Goal: Information Seeking & Learning: Learn about a topic

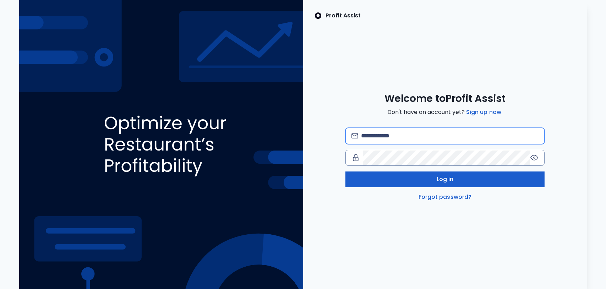
type input "**********"
click at [441, 177] on span "Log in" at bounding box center [444, 179] width 17 height 9
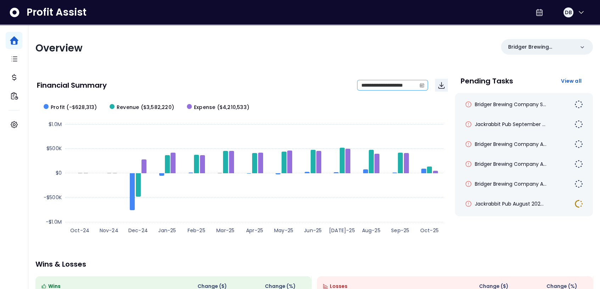
click at [421, 87] on icon "calendar" at bounding box center [422, 85] width 5 height 5
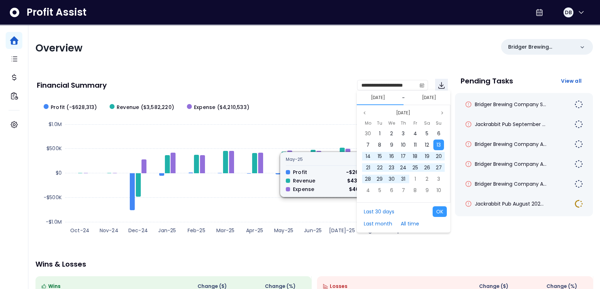
click at [331, 215] on div "**********" at bounding box center [314, 235] width 572 height 420
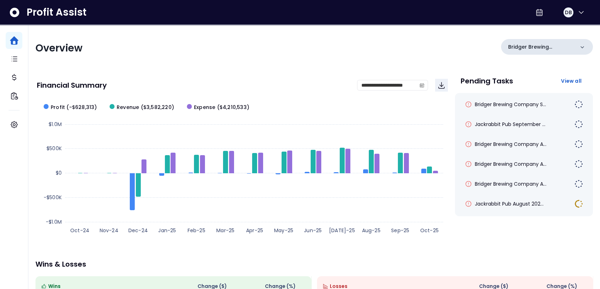
click at [479, 45] on icon at bounding box center [582, 47] width 7 height 7
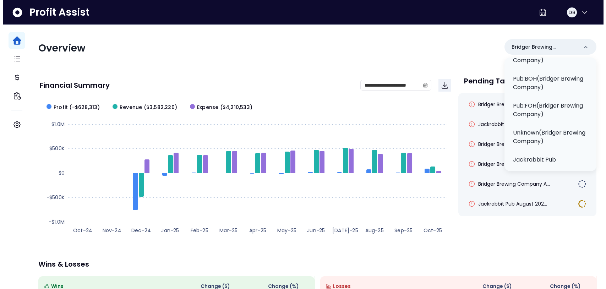
scroll to position [152, 0]
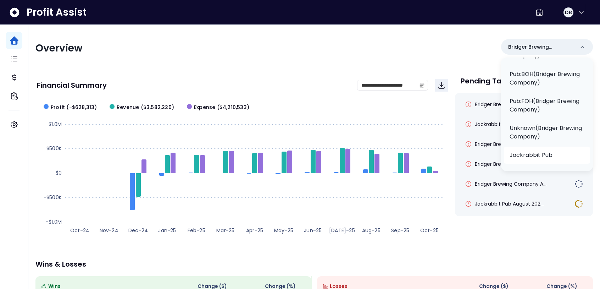
click at [479, 158] on p "Jackrabbit Pub" at bounding box center [531, 155] width 43 height 9
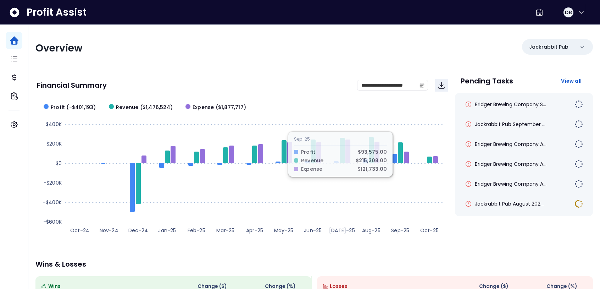
click at [329, 215] on div "**********" at bounding box center [314, 235] width 572 height 420
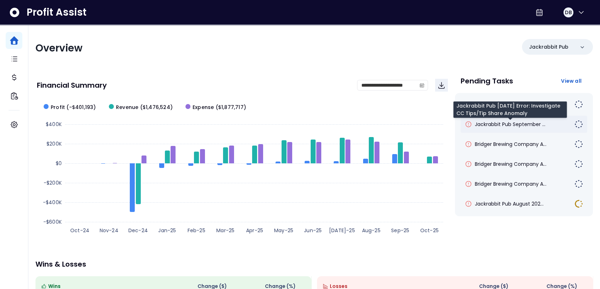
click at [479, 125] on span "Jackrabbit Pub September ..." at bounding box center [510, 124] width 71 height 7
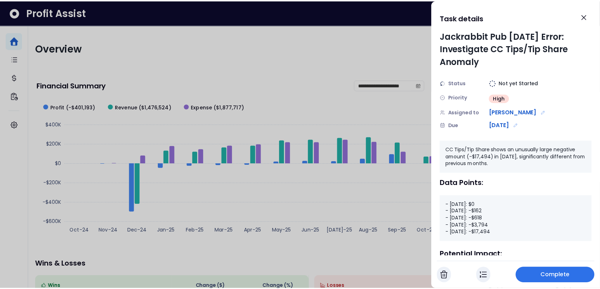
scroll to position [0, 0]
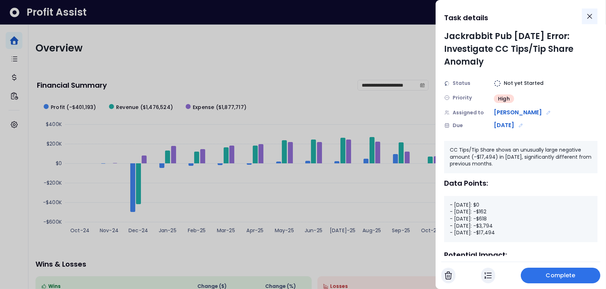
click at [479, 16] on icon "Close" at bounding box center [589, 16] width 9 height 9
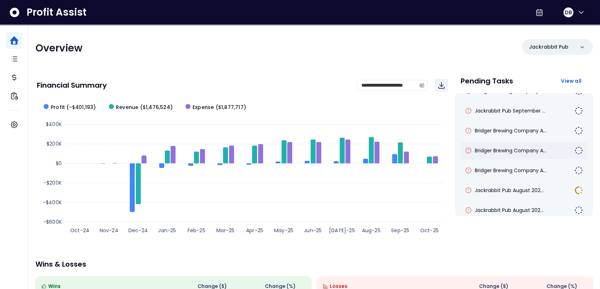
scroll to position [24, 0]
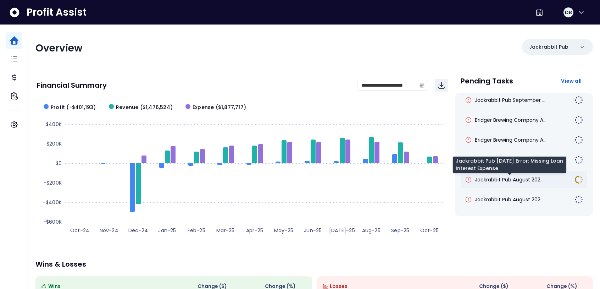
click at [479, 176] on span "Jackrabbit Pub August 202..." at bounding box center [509, 179] width 69 height 7
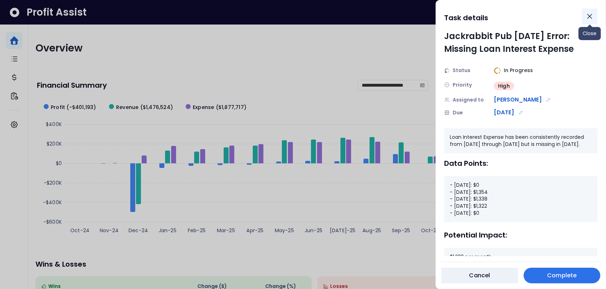
click at [479, 18] on icon "Close" at bounding box center [589, 16] width 4 height 4
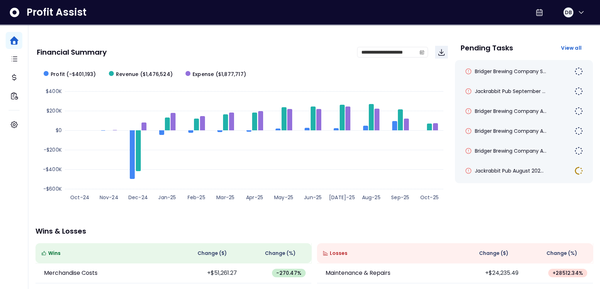
scroll to position [0, 0]
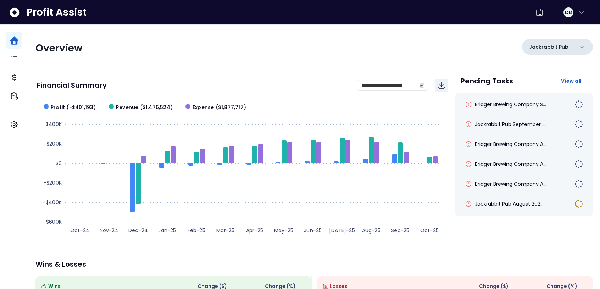
click at [479, 49] on div "Jackrabbit Pub" at bounding box center [557, 47] width 71 height 16
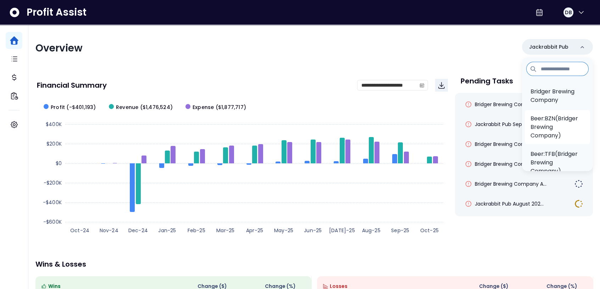
scroll to position [35, 0]
click at [479, 131] on p "Beer:TFB(Bridger Brewing Company)" at bounding box center [558, 127] width 54 height 26
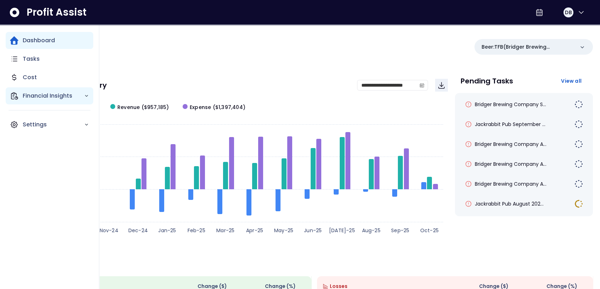
click at [84, 96] on p "Financial Insights" at bounding box center [53, 96] width 61 height 9
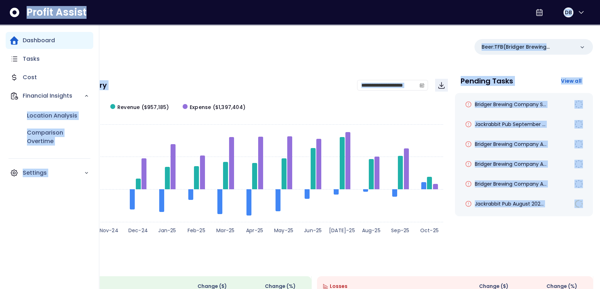
drag, startPoint x: 57, startPoint y: 133, endPoint x: -142, endPoint y: 269, distance: 241.3
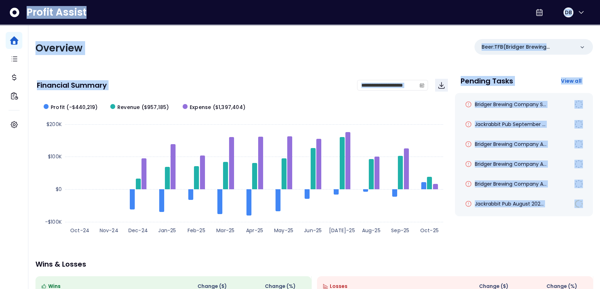
click at [283, 74] on div "**********" at bounding box center [242, 85] width 411 height 24
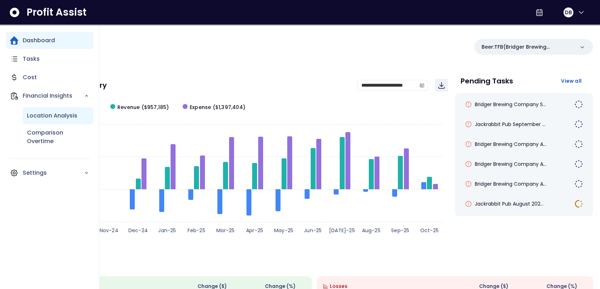
click at [60, 115] on p "Location Analysis" at bounding box center [52, 115] width 50 height 9
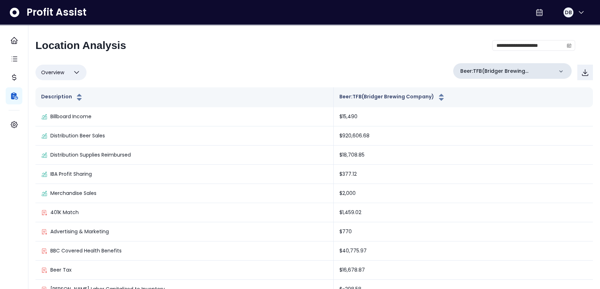
click at [479, 70] on icon at bounding box center [561, 71] width 7 height 7
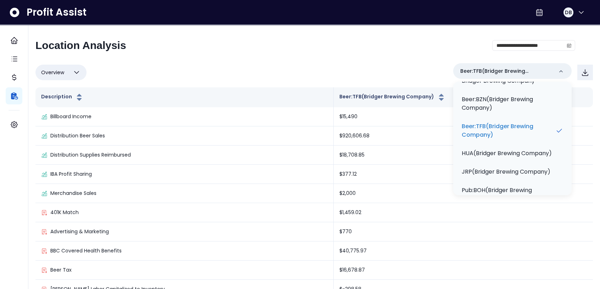
scroll to position [36, 0]
click at [479, 103] on p "Beer:BZN(Bridger Brewing Company)" at bounding box center [512, 102] width 101 height 17
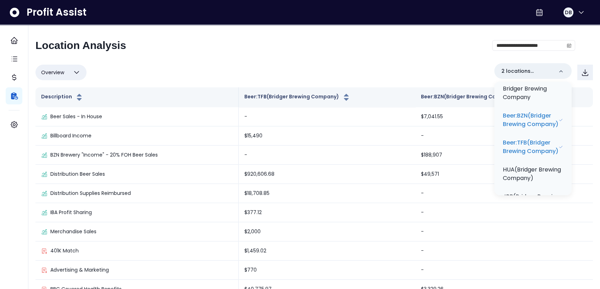
scroll to position [29, 0]
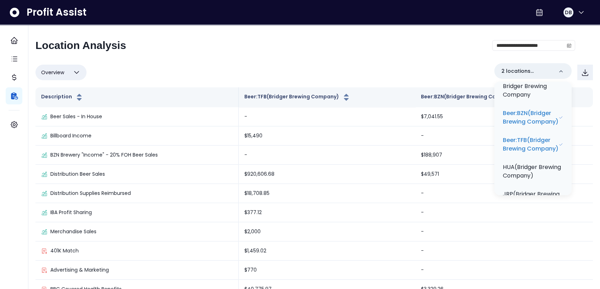
click at [391, 66] on div "Overview Overview % of cost % of sales % of budget ******** 2 locations selecte…" at bounding box center [314, 72] width 558 height 18
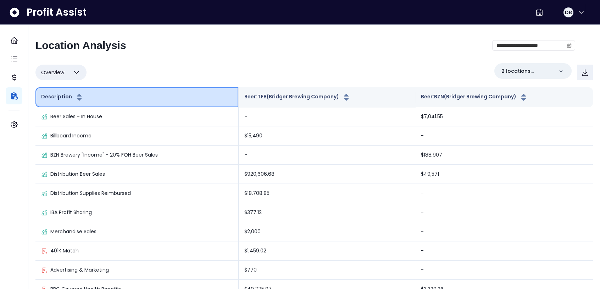
click at [77, 97] on icon "button" at bounding box center [79, 97] width 9 height 9
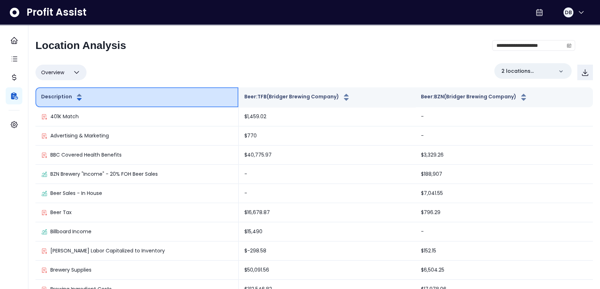
click at [77, 97] on icon "button" at bounding box center [79, 97] width 9 height 9
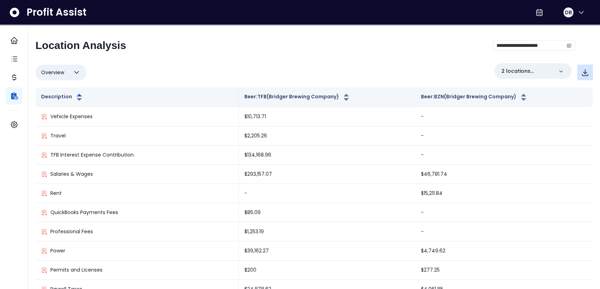
click at [479, 69] on icon "button" at bounding box center [585, 72] width 9 height 9
click at [392, 52] on div "**********" at bounding box center [305, 48] width 540 height 18
click at [76, 72] on icon "button" at bounding box center [76, 72] width 9 height 9
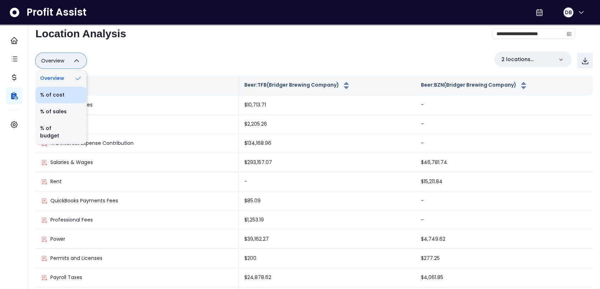
scroll to position [18, 0]
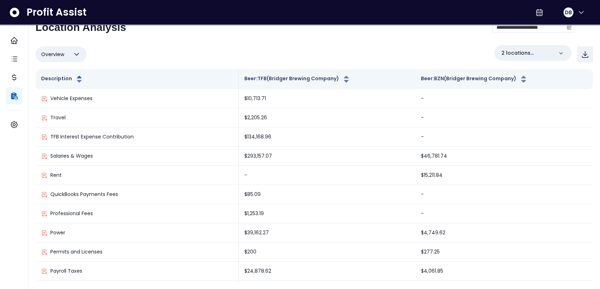
click at [153, 51] on div "Overview Overview % of cost % of sales % of budget ******** 2 locations selected" at bounding box center [314, 54] width 558 height 18
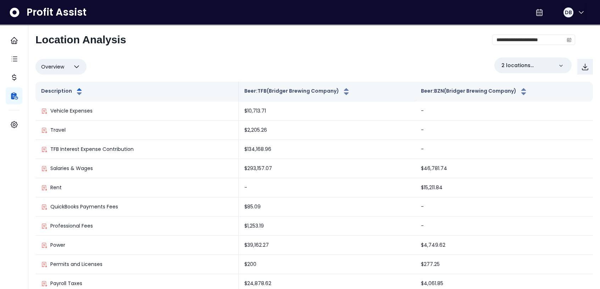
scroll to position [0, 0]
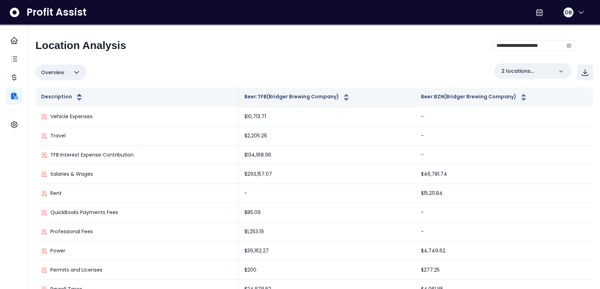
click at [252, 59] on div "**********" at bounding box center [314, 169] width 558 height 261
click at [479, 46] on icon "calendar" at bounding box center [569, 45] width 5 height 5
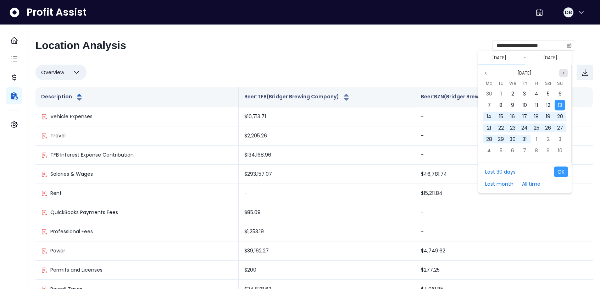
click at [479, 72] on icon "page next" at bounding box center [564, 73] width 4 height 4
click at [479, 93] on span "1" at bounding box center [512, 93] width 1 height 7
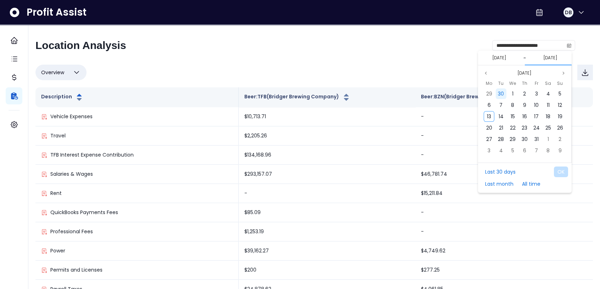
click at [479, 94] on span "30" at bounding box center [501, 93] width 6 height 7
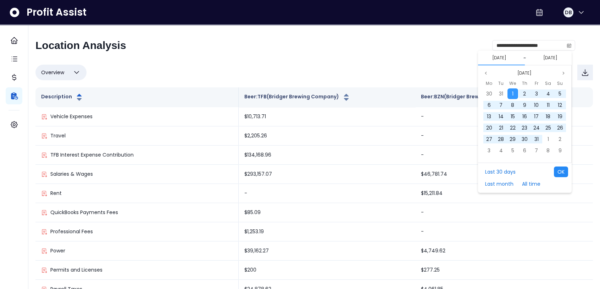
click at [479, 170] on button "OK" at bounding box center [561, 171] width 14 height 11
type input "**********"
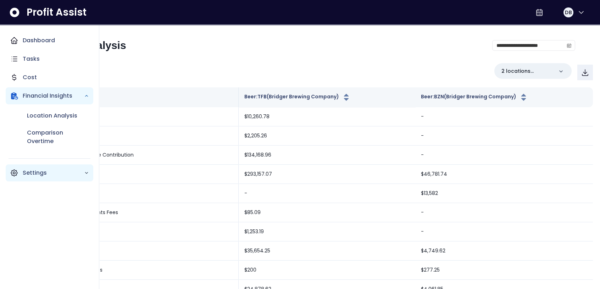
click at [85, 174] on icon "Main navigation" at bounding box center [86, 172] width 5 height 5
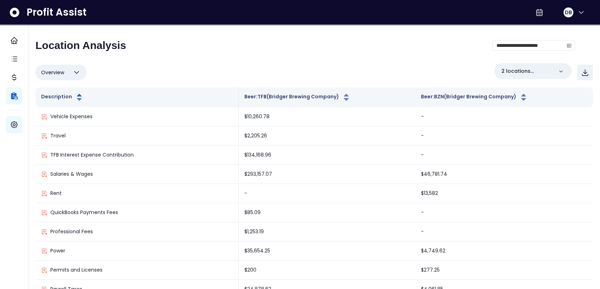
click at [183, 55] on div "**********" at bounding box center [305, 48] width 540 height 18
click at [181, 56] on div "**********" at bounding box center [305, 48] width 540 height 18
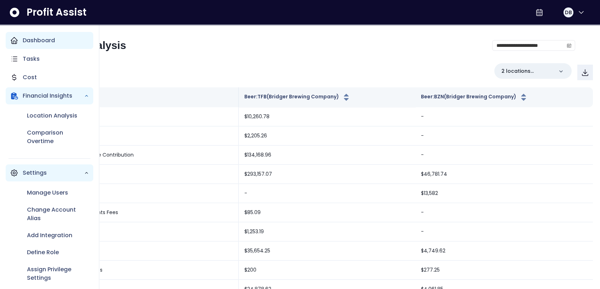
click at [37, 39] on p "Dashboard" at bounding box center [39, 40] width 32 height 9
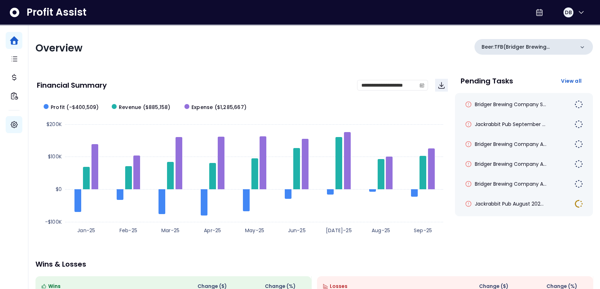
click at [479, 46] on icon at bounding box center [583, 47] width 4 height 2
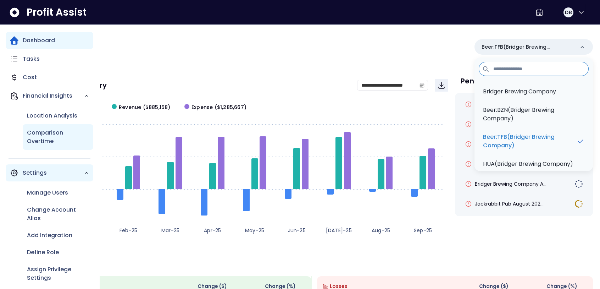
click at [47, 137] on p "Comparison Overtime" at bounding box center [58, 136] width 62 height 17
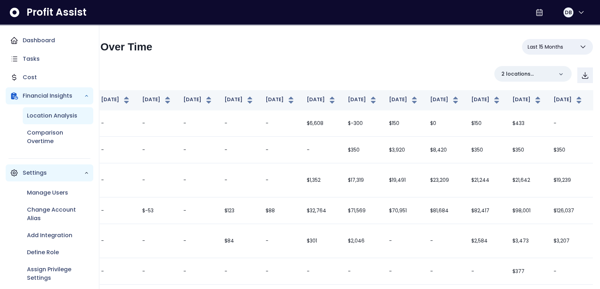
click at [64, 115] on p "Location Analysis" at bounding box center [52, 115] width 50 height 9
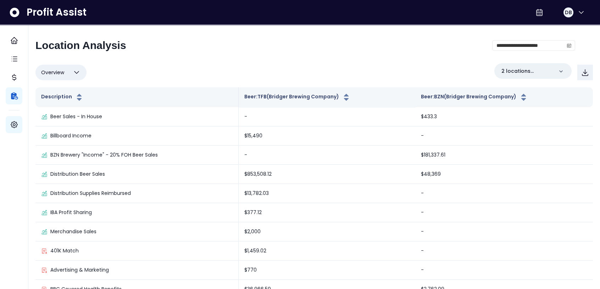
click at [169, 66] on div "Overview Overview % of cost % of sales % of budget ******** 2 locations selected" at bounding box center [314, 72] width 558 height 18
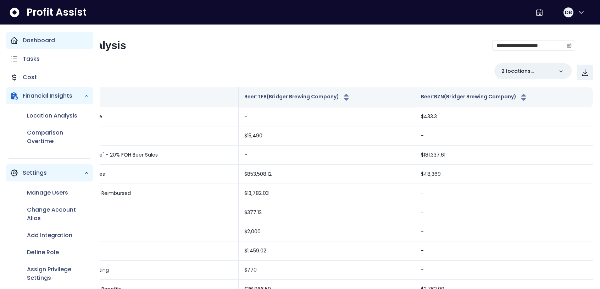
drag, startPoint x: 16, startPoint y: 40, endPoint x: 60, endPoint y: 40, distance: 44.4
click at [16, 40] on icon "Main navigation" at bounding box center [14, 40] width 9 height 9
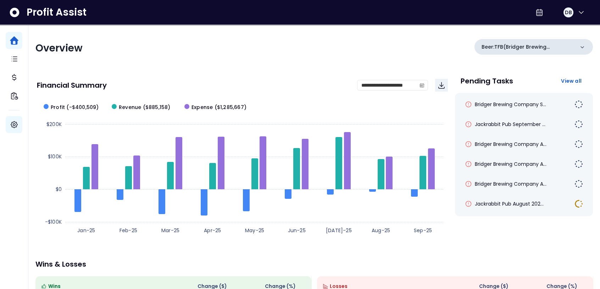
click at [479, 44] on icon at bounding box center [582, 47] width 7 height 7
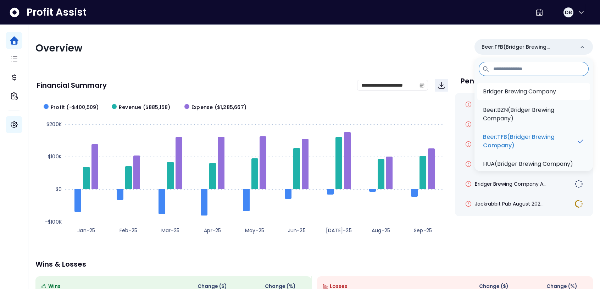
click at [479, 89] on p "Bridger Brewing Company" at bounding box center [519, 91] width 73 height 9
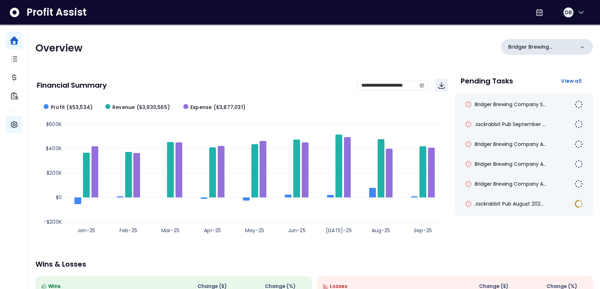
click at [479, 47] on icon at bounding box center [583, 47] width 4 height 2
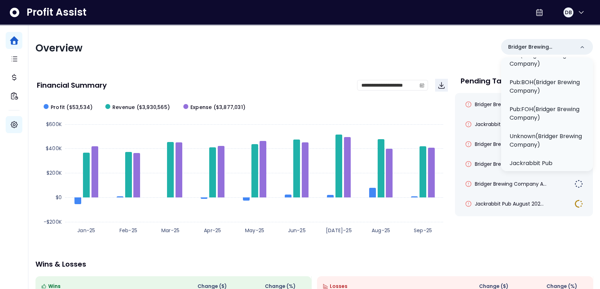
scroll to position [152, 0]
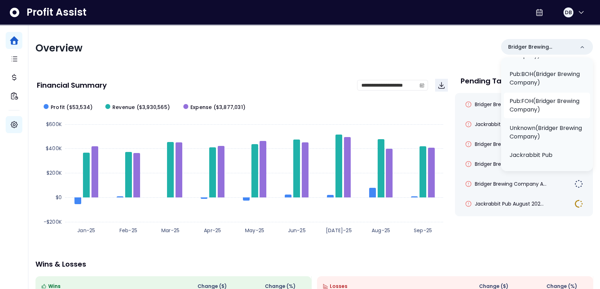
click at [479, 105] on p "Pub:FOH(Bridger Brewing Company)" at bounding box center [547, 105] width 75 height 17
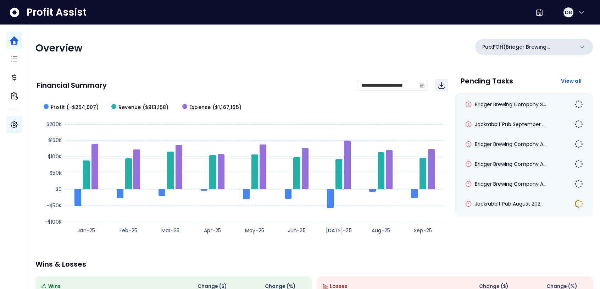
click at [479, 48] on icon at bounding box center [582, 47] width 7 height 7
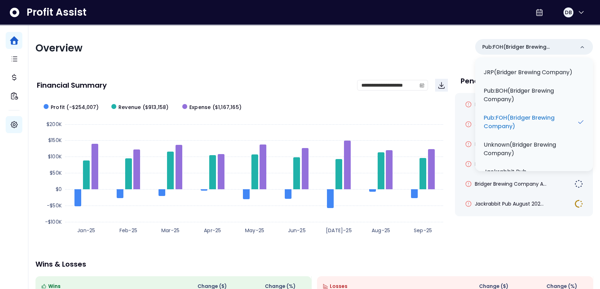
scroll to position [109, 0]
click at [479, 144] on p "Unknown(Bridger Brewing Company)" at bounding box center [534, 149] width 101 height 17
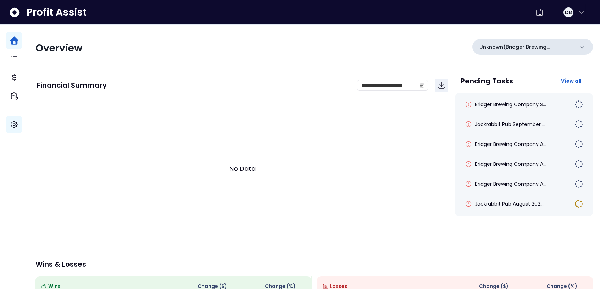
click at [479, 46] on icon at bounding box center [582, 47] width 7 height 7
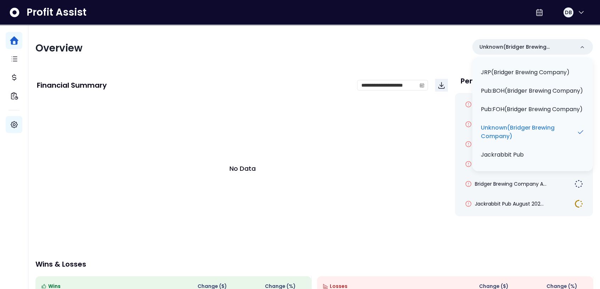
scroll to position [96, 0]
click at [479, 95] on p "Pub:BOH(Bridger Brewing Company)" at bounding box center [532, 91] width 102 height 9
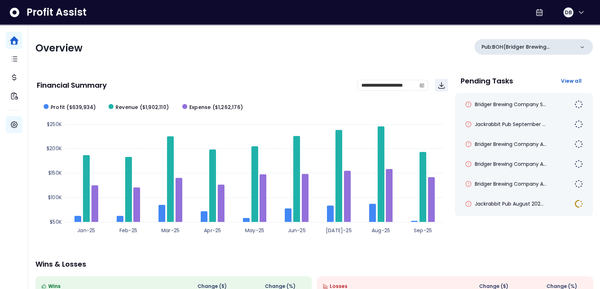
click at [479, 45] on div "Pub:BOH(Bridger Brewing Company)" at bounding box center [534, 47] width 118 height 16
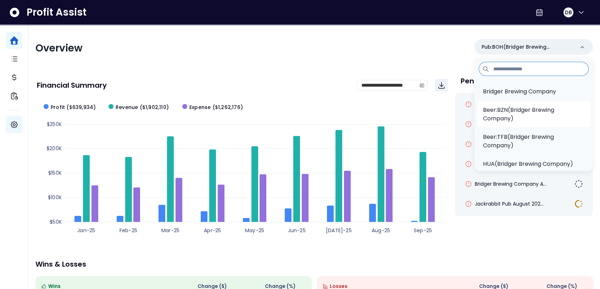
click at [479, 114] on p "Beer:BZN(Bridger Brewing Company)" at bounding box center [533, 114] width 101 height 17
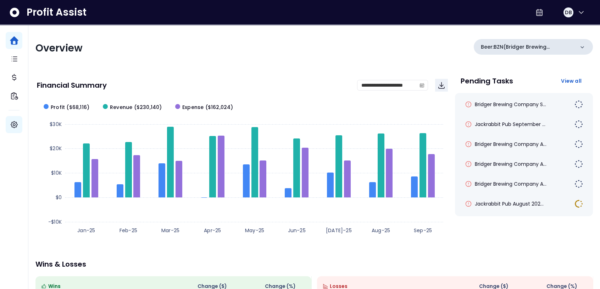
click at [479, 46] on icon at bounding box center [582, 47] width 7 height 7
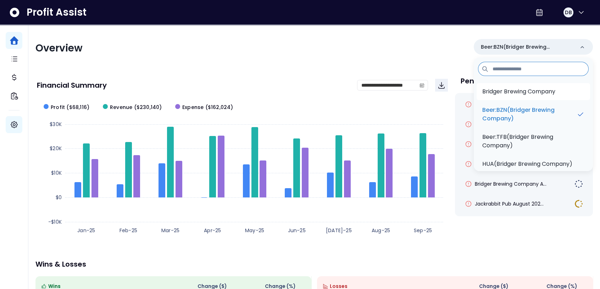
click at [479, 88] on p "Bridger Brewing Company" at bounding box center [519, 91] width 73 height 9
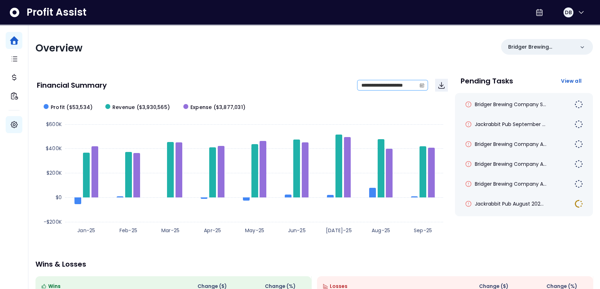
click at [422, 85] on icon "calendar" at bounding box center [422, 85] width 5 height 5
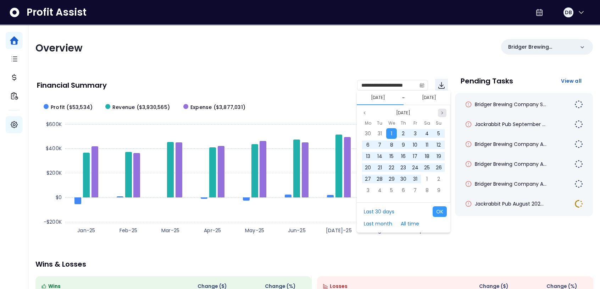
click at [441, 113] on icon "page next" at bounding box center [442, 113] width 4 height 4
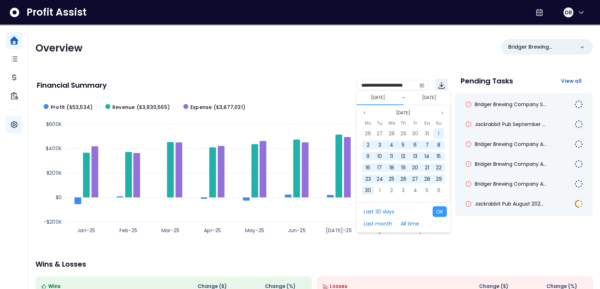
click at [437, 133] on div "1" at bounding box center [439, 133] width 11 height 11
click at [382, 177] on span "30" at bounding box center [380, 178] width 6 height 7
click at [442, 214] on button "OK" at bounding box center [440, 211] width 14 height 11
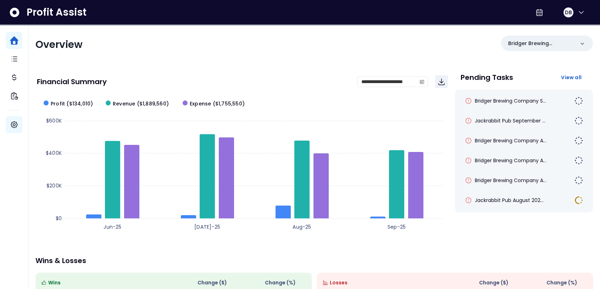
scroll to position [0, 0]
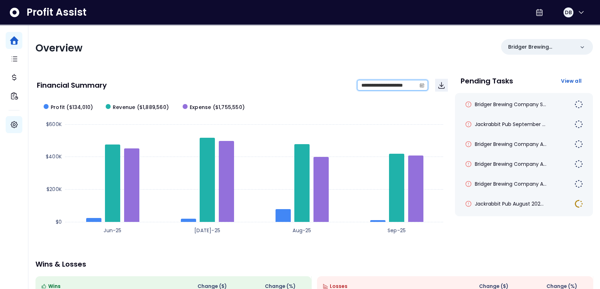
click at [393, 84] on input "**********" at bounding box center [387, 85] width 59 height 10
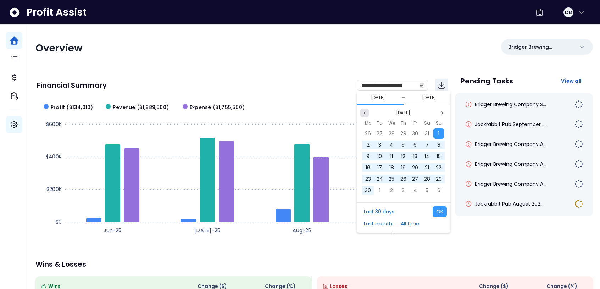
click at [363, 111] on icon "page previous" at bounding box center [365, 113] width 4 height 4
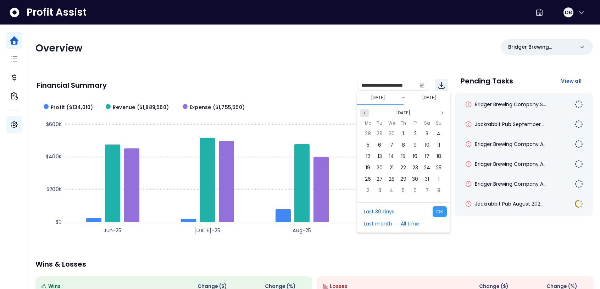
click at [363, 111] on icon "page previous" at bounding box center [365, 113] width 4 height 4
click at [391, 132] on span "1" at bounding box center [391, 133] width 1 height 7
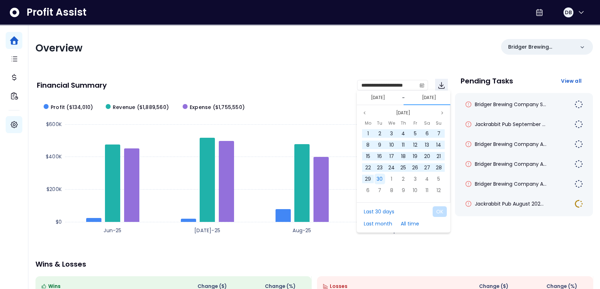
click at [383, 179] on div "30" at bounding box center [380, 178] width 11 height 11
click at [439, 212] on button "OK" at bounding box center [440, 211] width 14 height 11
type input "**********"
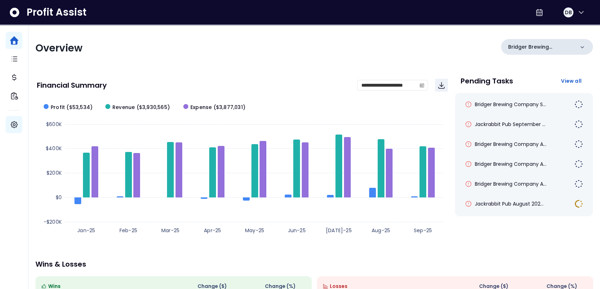
click at [479, 44] on icon at bounding box center [582, 47] width 7 height 7
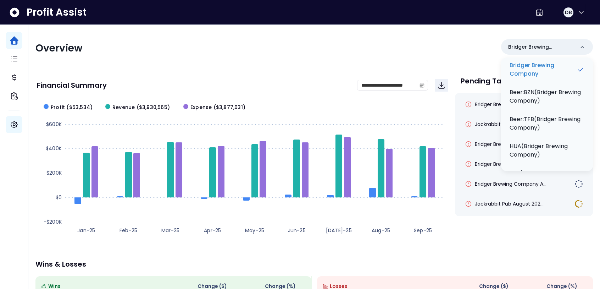
scroll to position [27, 0]
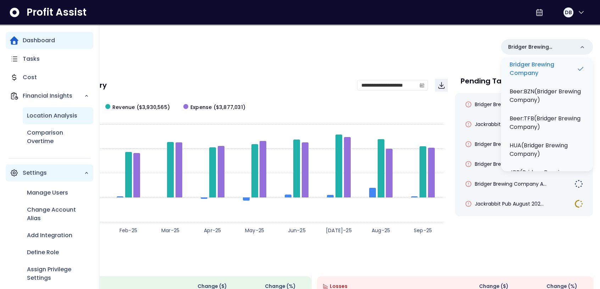
click at [47, 115] on p "Location Analysis" at bounding box center [52, 115] width 50 height 9
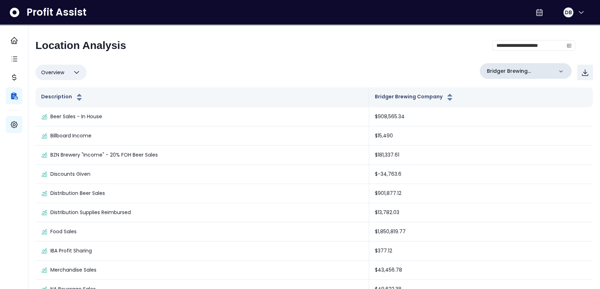
click at [479, 74] on icon at bounding box center [561, 71] width 7 height 7
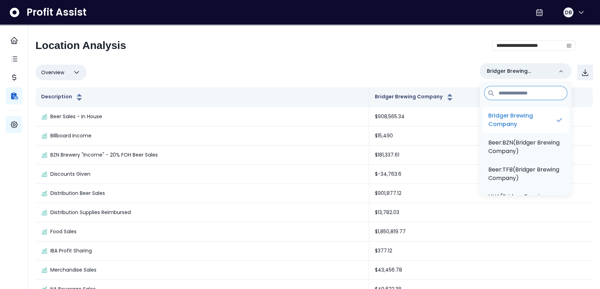
click at [479, 121] on p "Bridger Brewing Company" at bounding box center [522, 119] width 67 height 17
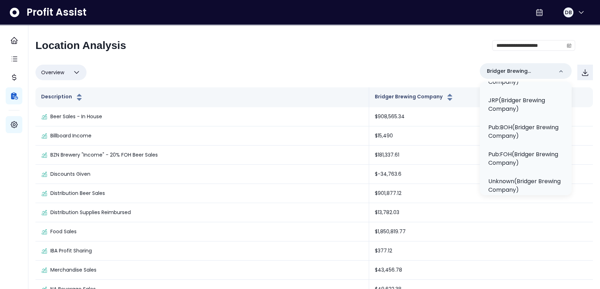
scroll to position [118, 0]
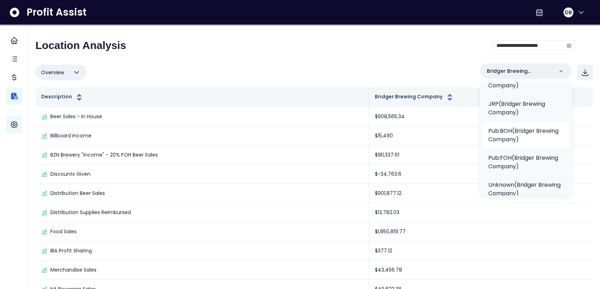
click at [479, 137] on p "Pub:BOH(Bridger Brewing Company)" at bounding box center [526, 135] width 75 height 17
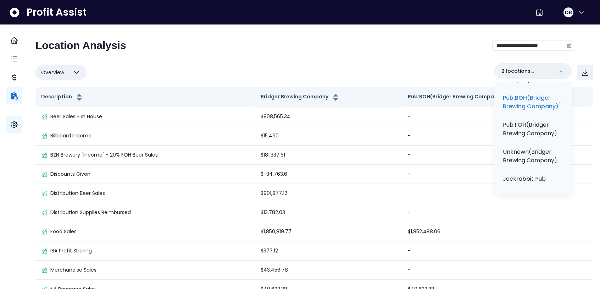
scroll to position [179, 0]
click at [479, 138] on p "Pub:FOH(Bridger Brewing Company)" at bounding box center [533, 129] width 60 height 17
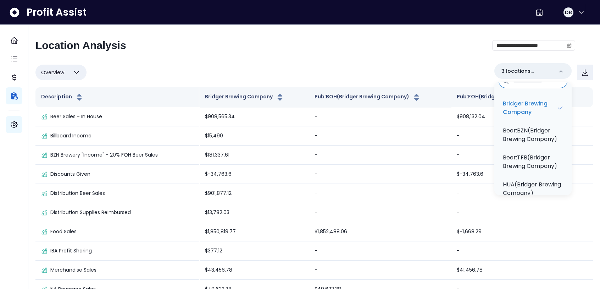
scroll to position [9, 0]
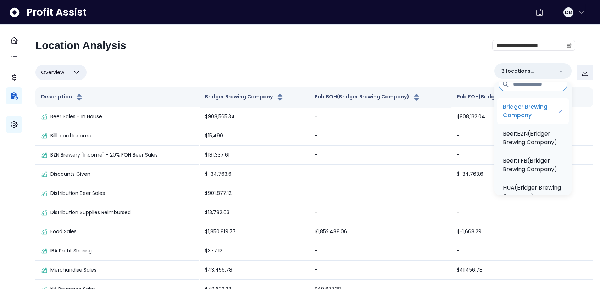
click at [479, 110] on p "Bridger Brewing Company" at bounding box center [530, 111] width 54 height 17
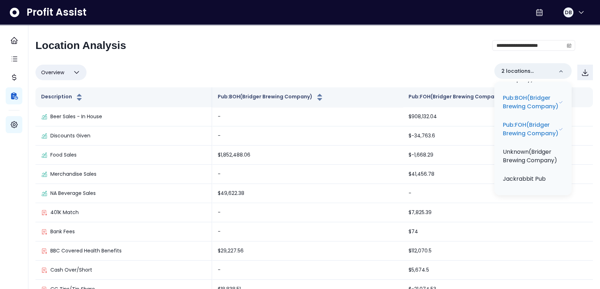
scroll to position [212, 0]
click at [443, 64] on div "Overview Overview % of cost % of sales % of budget ******** 2 locations selecte…" at bounding box center [314, 72] width 558 height 18
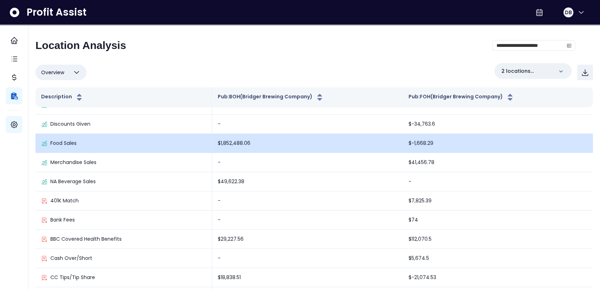
scroll to position [0, 0]
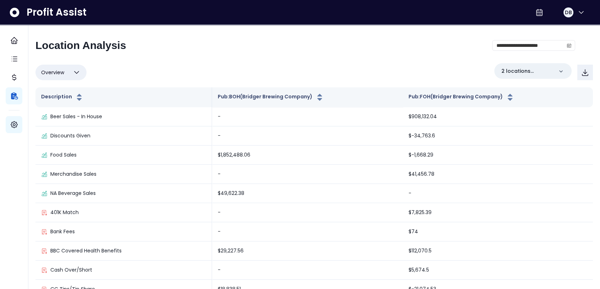
click at [77, 71] on icon "button" at bounding box center [76, 72] width 9 height 9
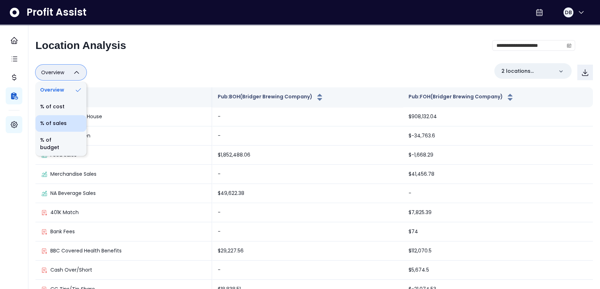
click at [62, 122] on li "% of sales" at bounding box center [60, 123] width 51 height 17
type input "*********"
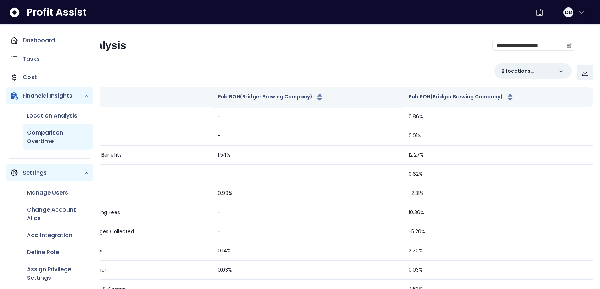
click at [50, 129] on p "Comparison Overtime" at bounding box center [58, 136] width 62 height 17
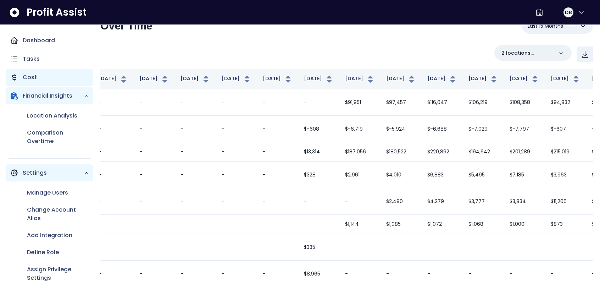
click at [33, 76] on p "Cost" at bounding box center [30, 77] width 14 height 9
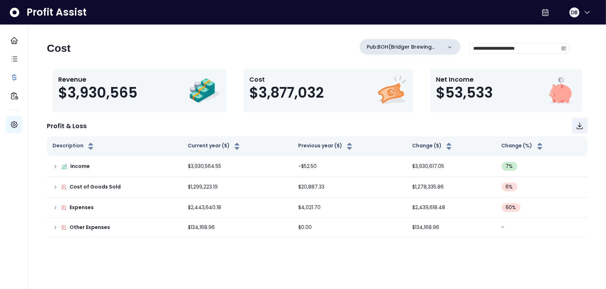
click at [446, 45] on icon at bounding box center [449, 47] width 7 height 7
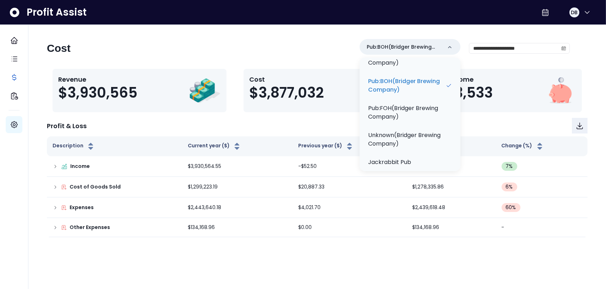
scroll to position [144, 0]
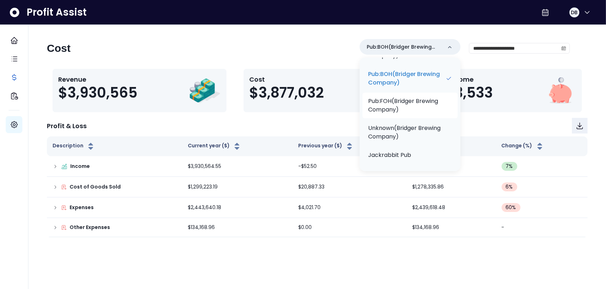
click at [408, 106] on p "Pub:FOH(Bridger Brewing Company)" at bounding box center [410, 105] width 84 height 17
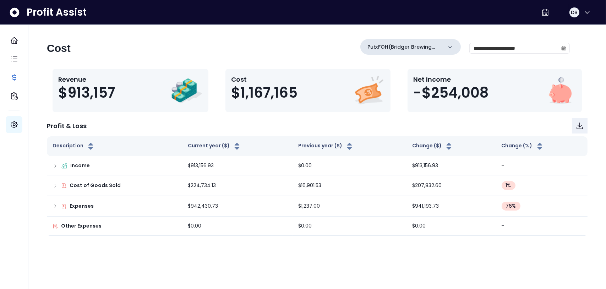
click at [448, 46] on icon at bounding box center [450, 47] width 4 height 2
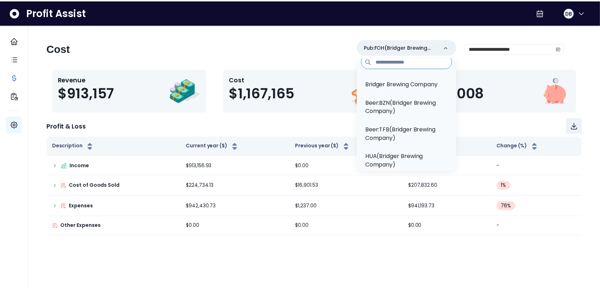
scroll to position [0, 0]
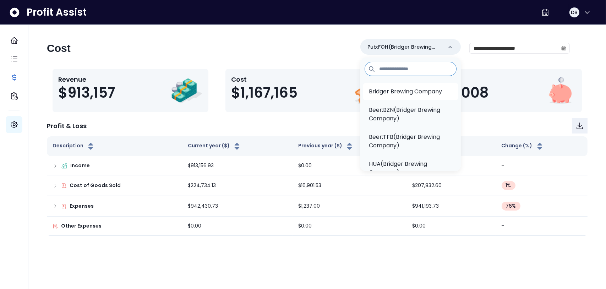
click at [401, 95] on p "Bridger Brewing Company" at bounding box center [405, 91] width 73 height 9
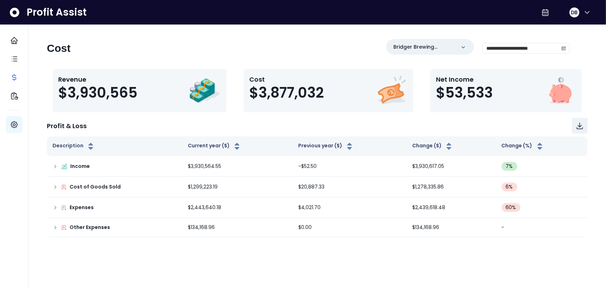
click at [170, 58] on div "**********" at bounding box center [308, 51] width 523 height 24
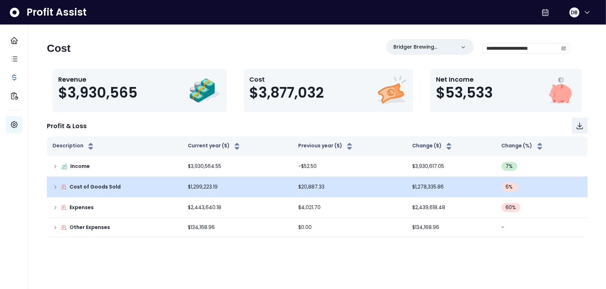
click at [56, 186] on icon at bounding box center [56, 187] width 6 height 6
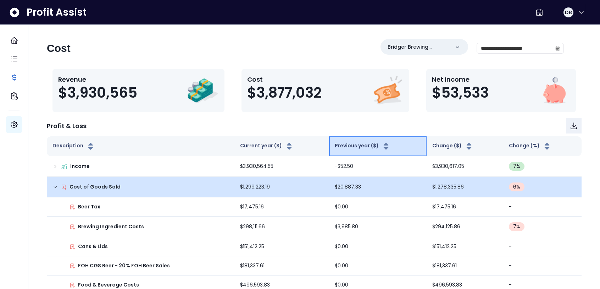
click at [384, 148] on icon "button" at bounding box center [386, 148] width 5 height 2
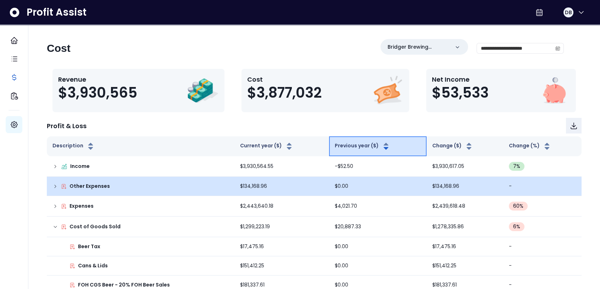
click at [384, 148] on icon "button" at bounding box center [386, 148] width 5 height 2
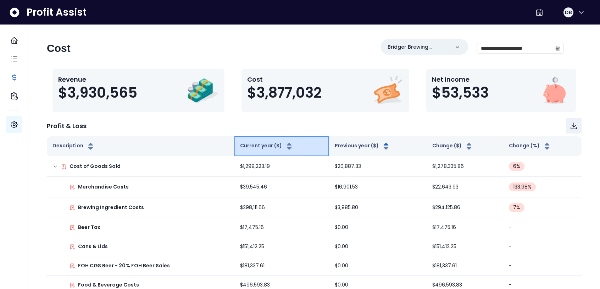
click at [287, 147] on icon "button" at bounding box center [289, 148] width 5 height 2
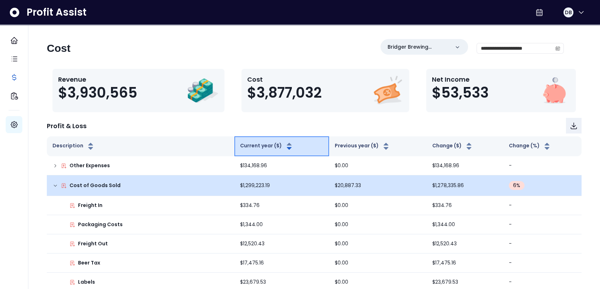
click at [287, 147] on icon "button" at bounding box center [289, 148] width 5 height 2
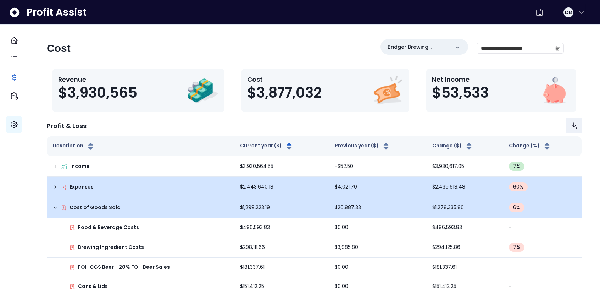
click at [53, 205] on icon at bounding box center [56, 208] width 6 height 6
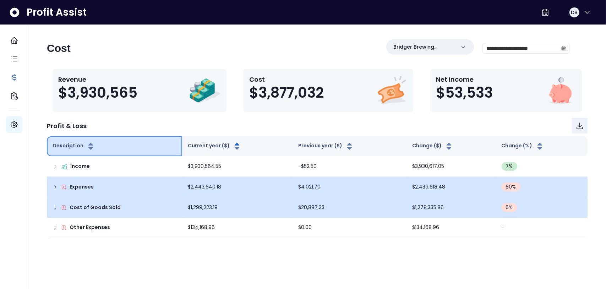
click at [88, 147] on icon "button" at bounding box center [90, 148] width 5 height 2
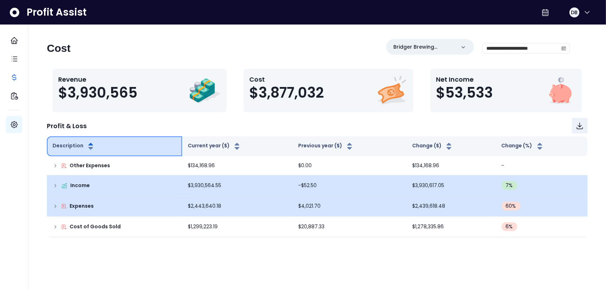
click at [88, 147] on icon "button" at bounding box center [90, 148] width 5 height 2
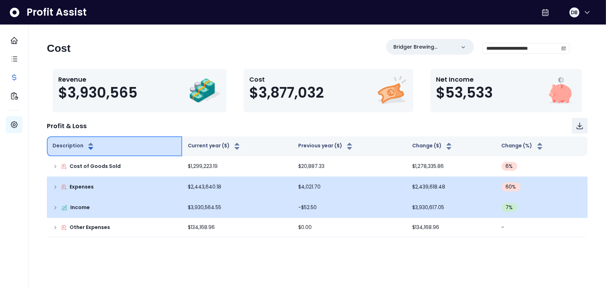
click at [88, 147] on icon "button" at bounding box center [90, 148] width 5 height 2
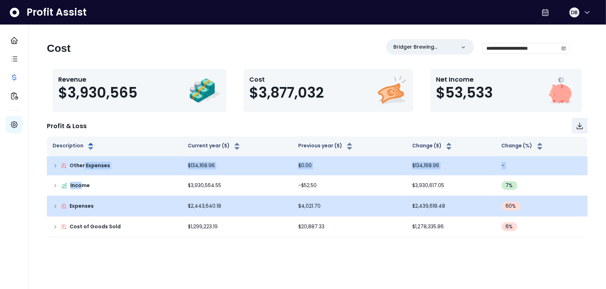
drag, startPoint x: 83, startPoint y: 187, endPoint x: 83, endPoint y: 165, distance: 22.0
click at [83, 165] on tbody "Other Expenses $134,168.96 $0.00 $134,168.96 - Income $3,930,564.55 -$52.50 $3,…" at bounding box center [317, 196] width 540 height 81
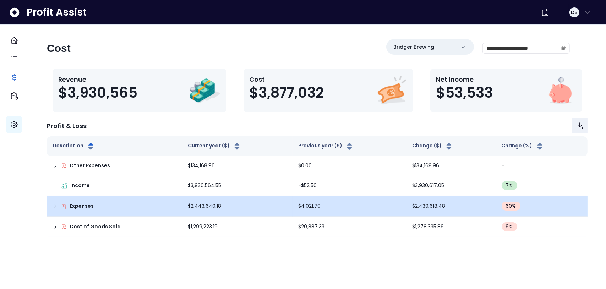
drag, startPoint x: 83, startPoint y: 165, endPoint x: 161, endPoint y: 118, distance: 90.8
click at [161, 118] on div "Profit & Loss" at bounding box center [317, 126] width 540 height 16
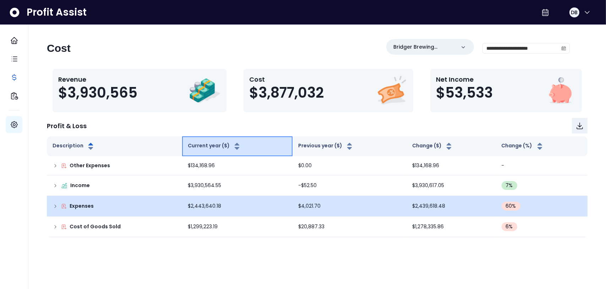
click at [235, 147] on icon "button" at bounding box center [237, 148] width 5 height 2
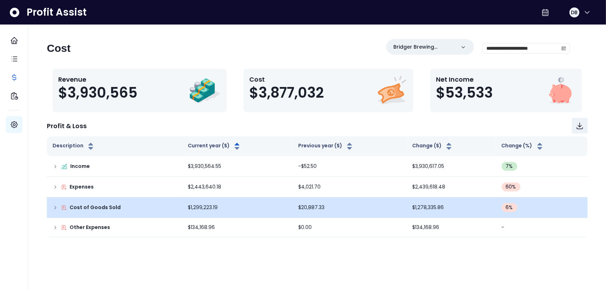
click at [210, 119] on div "Profit & Loss" at bounding box center [317, 126] width 540 height 16
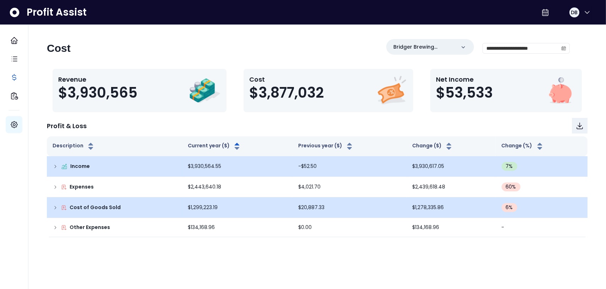
click at [55, 165] on icon at bounding box center [56, 167] width 6 height 6
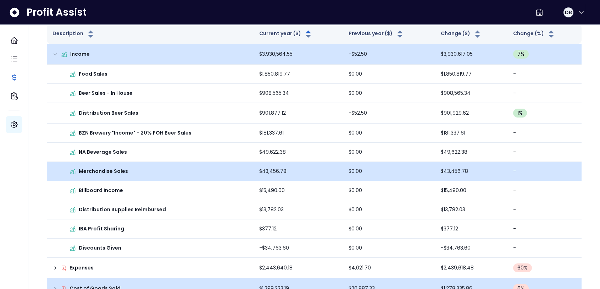
scroll to position [77, 0]
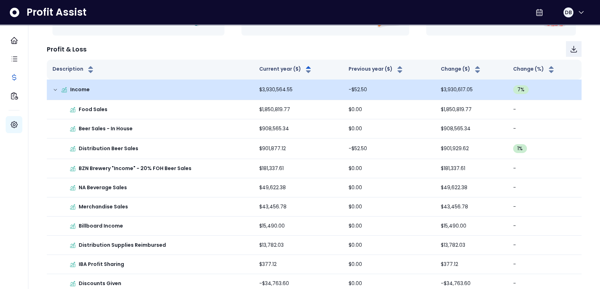
click at [55, 87] on icon at bounding box center [56, 90] width 6 height 6
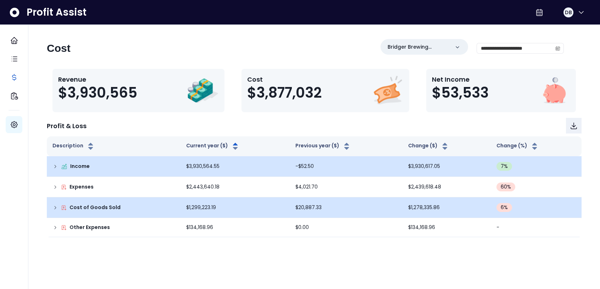
scroll to position [0, 0]
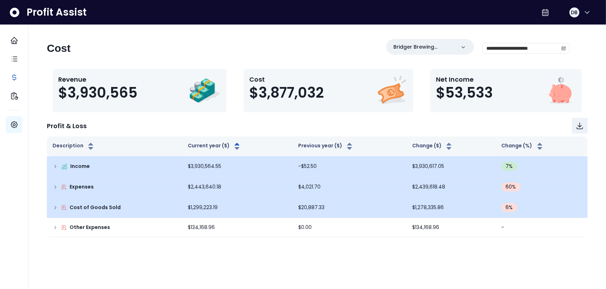
click at [55, 185] on icon at bounding box center [56, 187] width 6 height 6
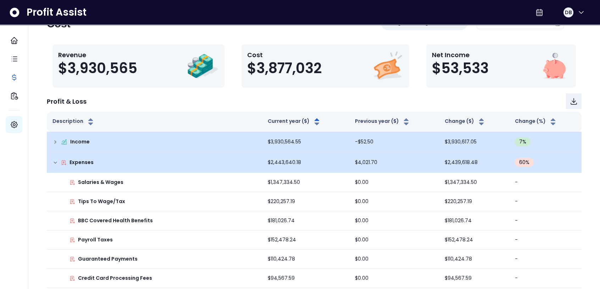
scroll to position [71, 0]
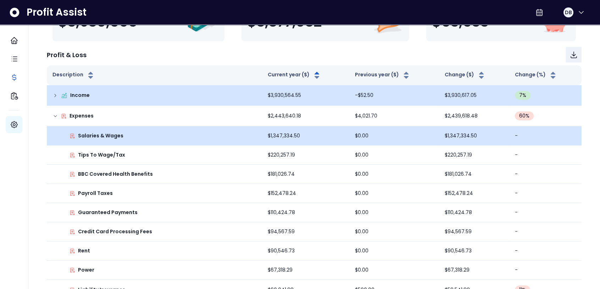
click at [262, 134] on td "$1,347,334.50" at bounding box center [305, 135] width 87 height 19
click at [452, 135] on td "$1,347,334.50" at bounding box center [474, 135] width 70 height 19
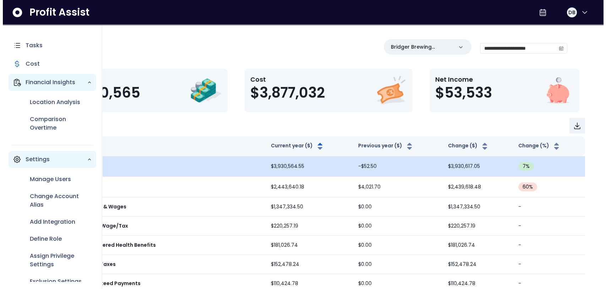
scroll to position [24, 0]
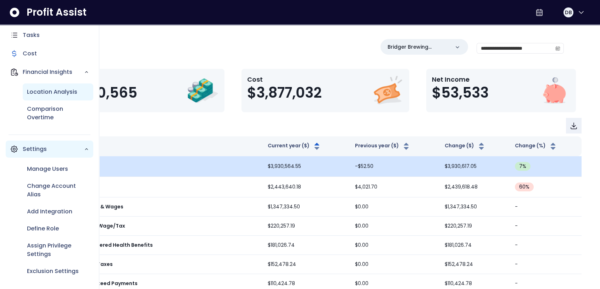
click at [39, 92] on p "Location Analysis" at bounding box center [52, 92] width 50 height 9
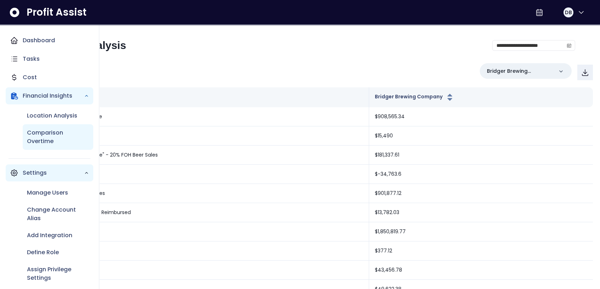
click at [48, 136] on p "Comparison Overtime" at bounding box center [58, 136] width 62 height 17
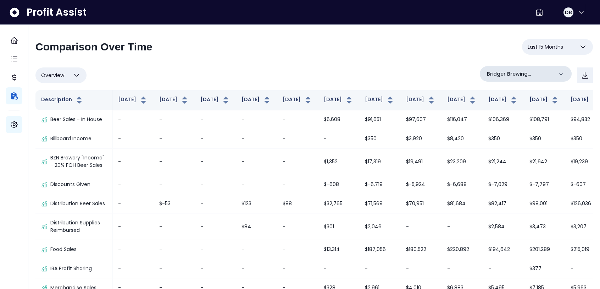
click at [479, 71] on icon at bounding box center [561, 74] width 7 height 7
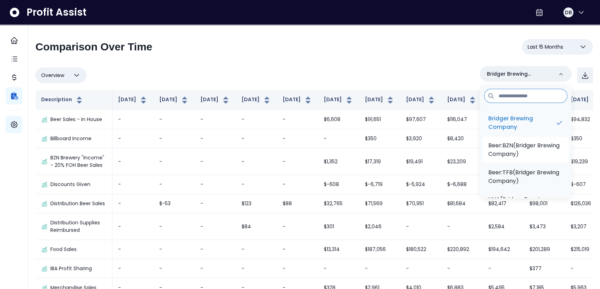
click at [479, 148] on p "Beer:BZN(Bridger Brewing Company)" at bounding box center [526, 149] width 75 height 17
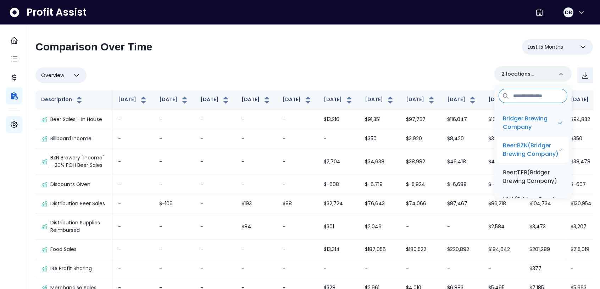
click at [479, 149] on p "Beer:BZN(Bridger Brewing Company)" at bounding box center [531, 149] width 56 height 17
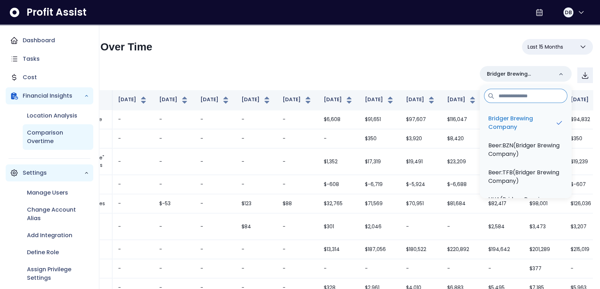
click at [45, 131] on p "Comparison Overtime" at bounding box center [58, 136] width 62 height 17
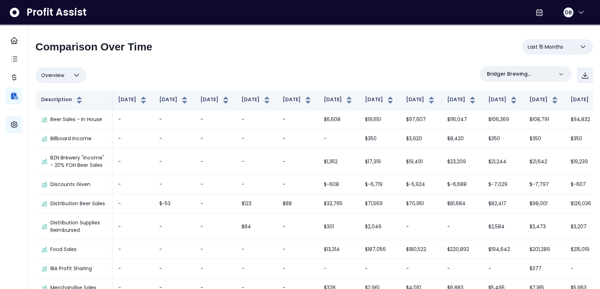
click at [73, 75] on icon "button" at bounding box center [76, 75] width 9 height 9
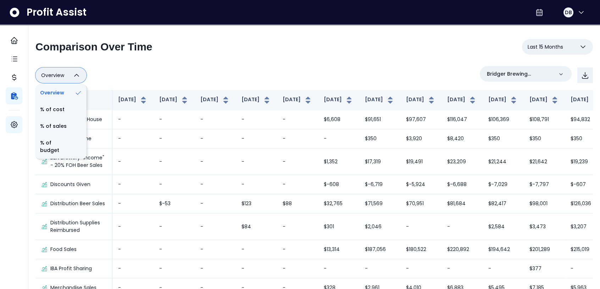
click at [151, 75] on div "Overview Overview % of cost % of sales % of budget ******** Bridger Brewing Com…" at bounding box center [314, 75] width 558 height 18
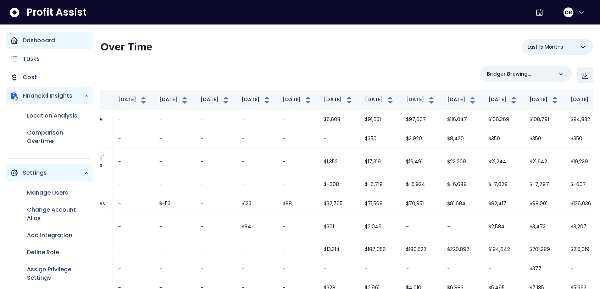
click at [42, 37] on p "Dashboard" at bounding box center [39, 40] width 32 height 9
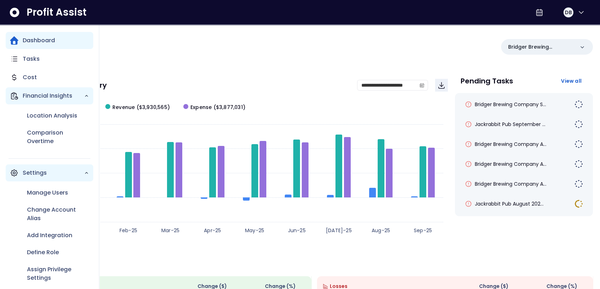
click at [11, 95] on icon "Main navigation" at bounding box center [14, 96] width 6 height 7
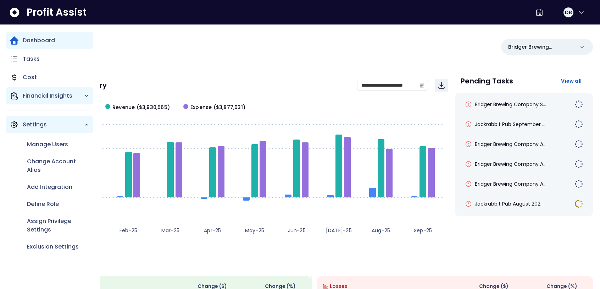
click at [37, 94] on p "Financial Insights" at bounding box center [53, 96] width 61 height 9
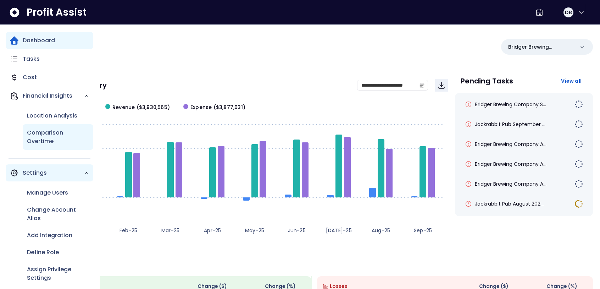
click at [48, 133] on p "Comparison Overtime" at bounding box center [58, 136] width 62 height 17
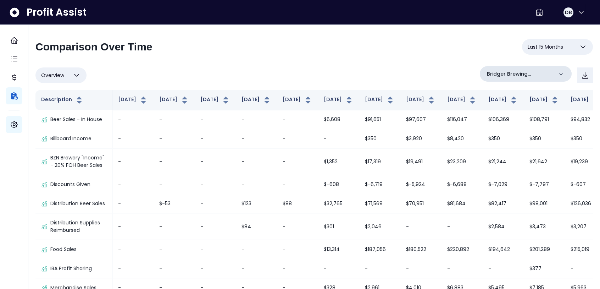
click at [479, 75] on icon at bounding box center [561, 74] width 7 height 7
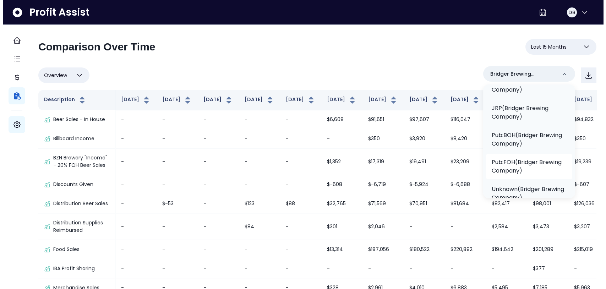
scroll to position [106, 0]
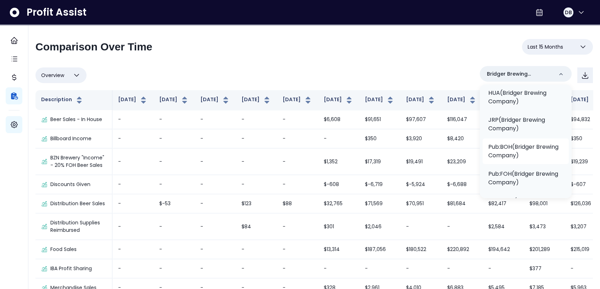
click at [479, 145] on p "Pub:BOH(Bridger Brewing Company)" at bounding box center [526, 151] width 75 height 17
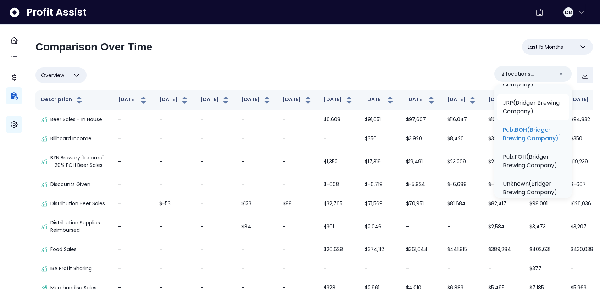
scroll to position [194, 0]
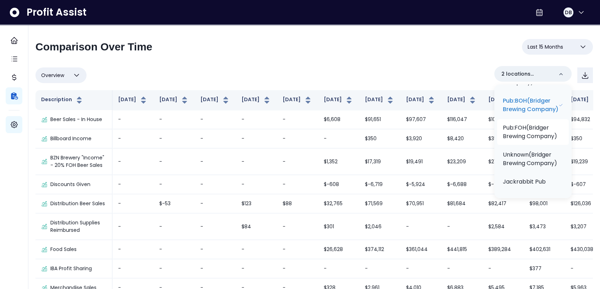
click at [479, 134] on p "Pub:FOH(Bridger Brewing Company)" at bounding box center [533, 131] width 60 height 17
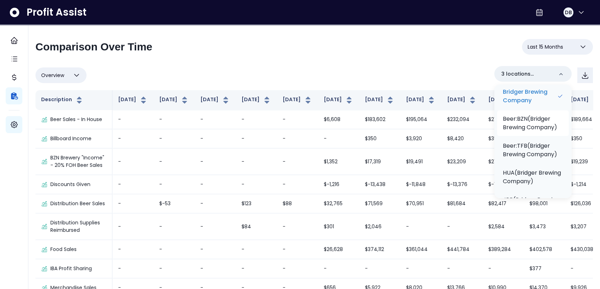
scroll to position [17, 0]
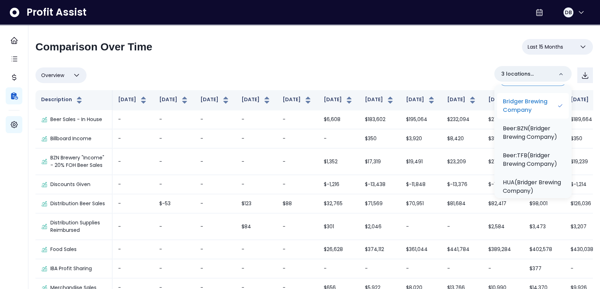
click at [479, 108] on p "Bridger Brewing Company" at bounding box center [530, 105] width 54 height 17
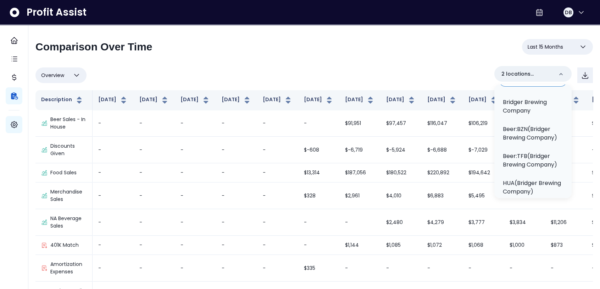
scroll to position [0, 0]
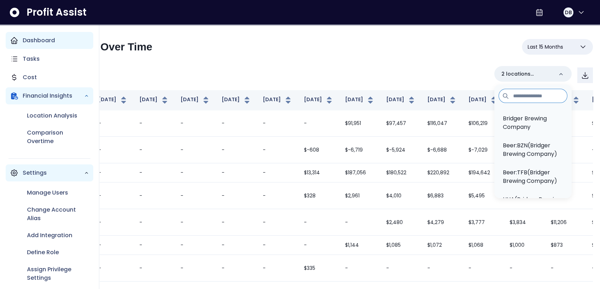
click at [32, 40] on p "Dashboard" at bounding box center [39, 40] width 32 height 9
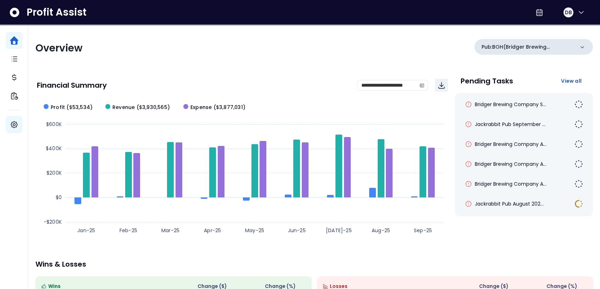
click at [479, 44] on icon at bounding box center [582, 47] width 7 height 7
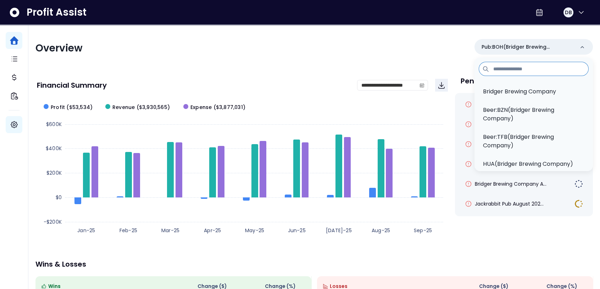
click at [388, 54] on div "Overview Pub:BOH(Bridger Brewing Company) Bridger Brewing Company Beer:BZN(Brid…" at bounding box center [314, 48] width 558 height 18
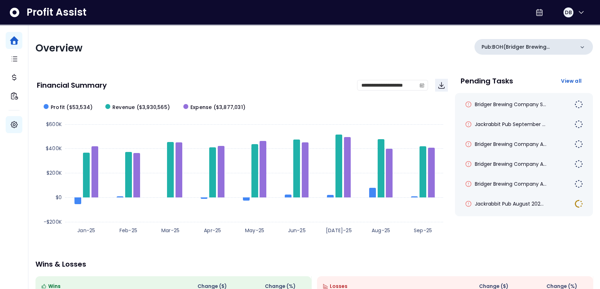
click at [479, 46] on icon at bounding box center [582, 47] width 7 height 7
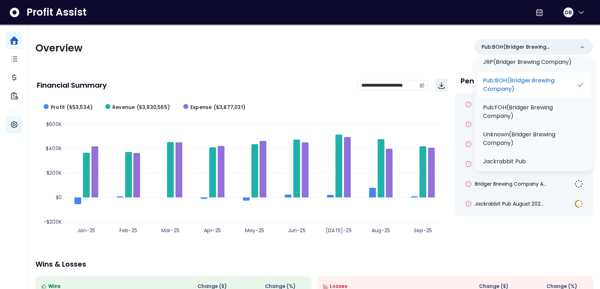
scroll to position [127, 0]
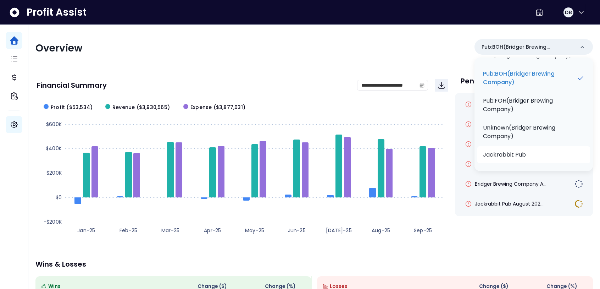
click at [479, 151] on li "Jackrabbit Pub" at bounding box center [534, 154] width 113 height 17
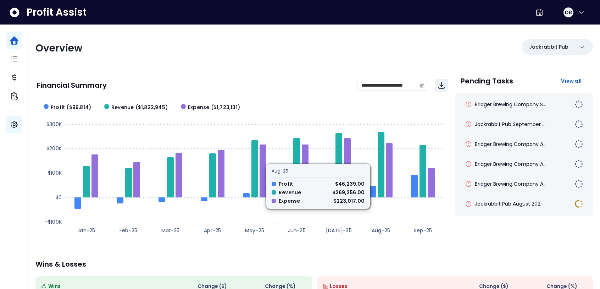
click at [330, 93] on div "**********" at bounding box center [242, 85] width 411 height 24
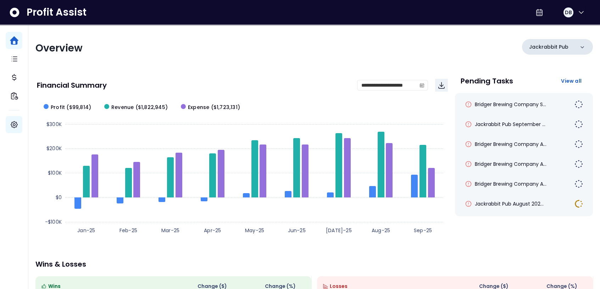
click at [479, 47] on icon at bounding box center [582, 47] width 7 height 7
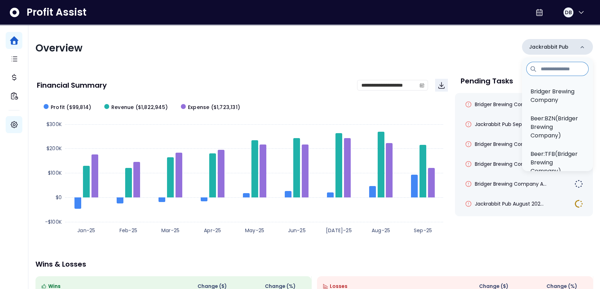
click at [479, 49] on div "Jackrabbit Pub" at bounding box center [557, 47] width 71 height 16
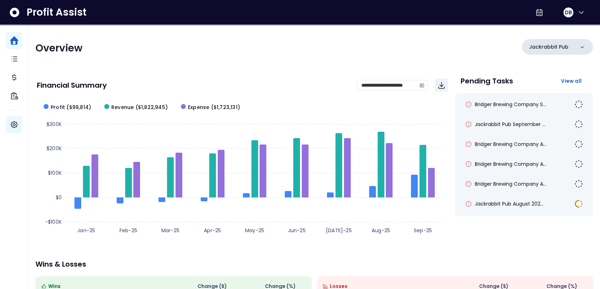
click at [479, 49] on div "Jackrabbit Pub" at bounding box center [557, 47] width 71 height 16
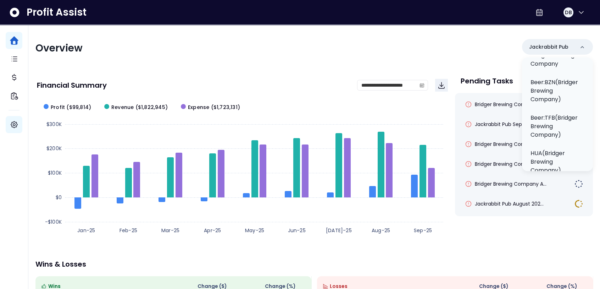
scroll to position [35, 0]
